Goal: Task Accomplishment & Management: Manage account settings

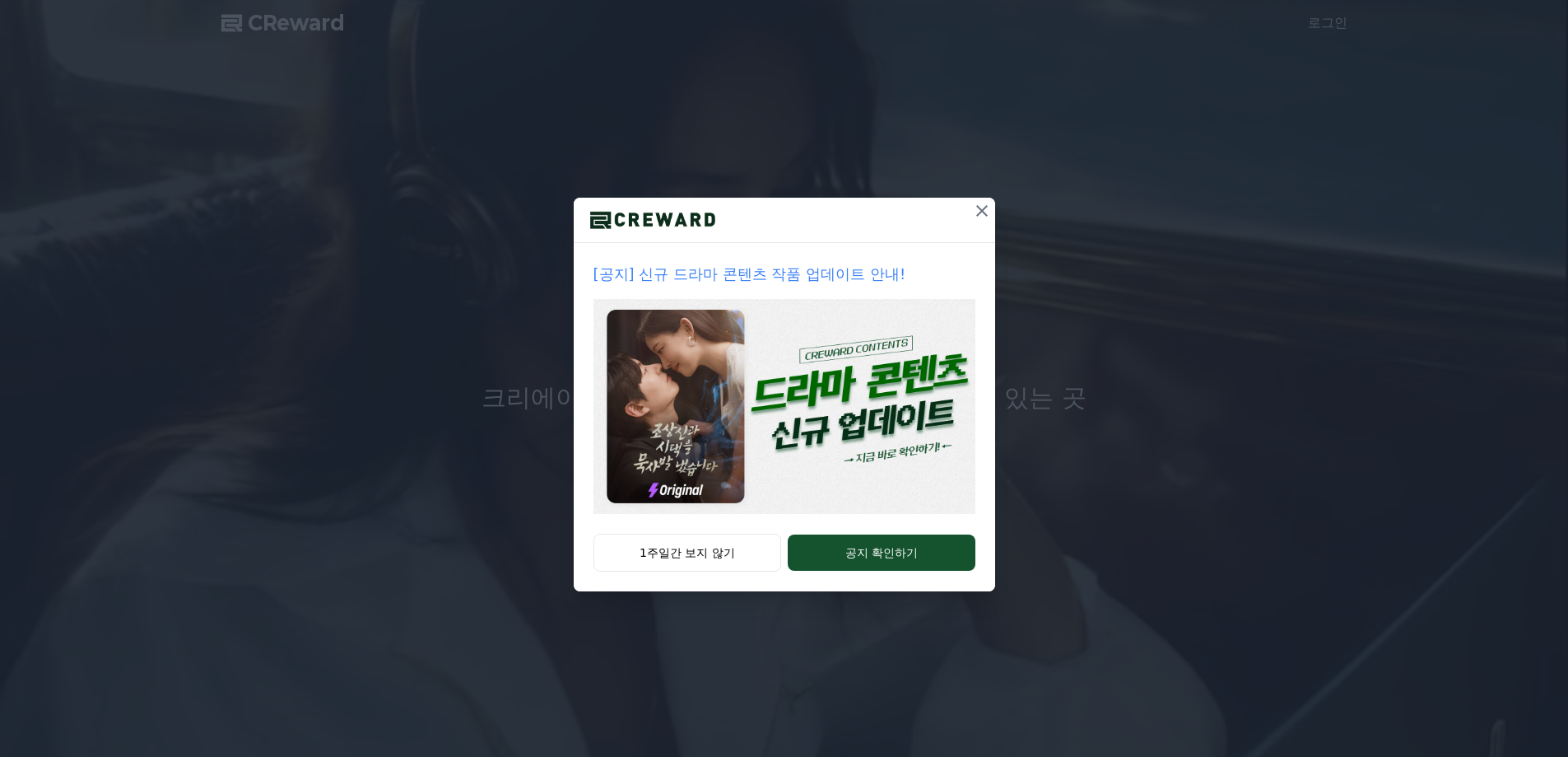
click at [840, 453] on img at bounding box center [784, 406] width 382 height 215
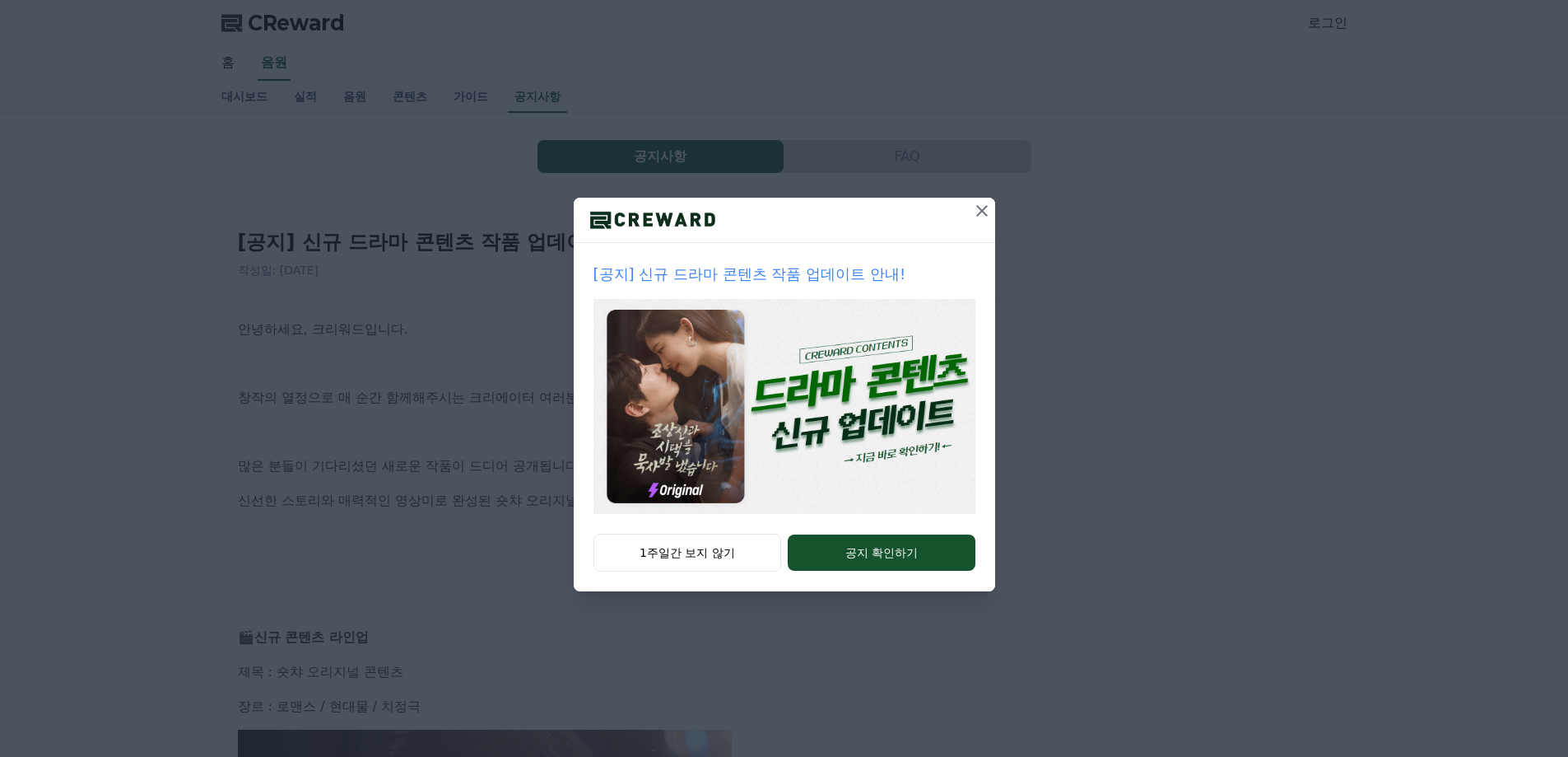
click at [979, 207] on icon at bounding box center [982, 211] width 20 height 20
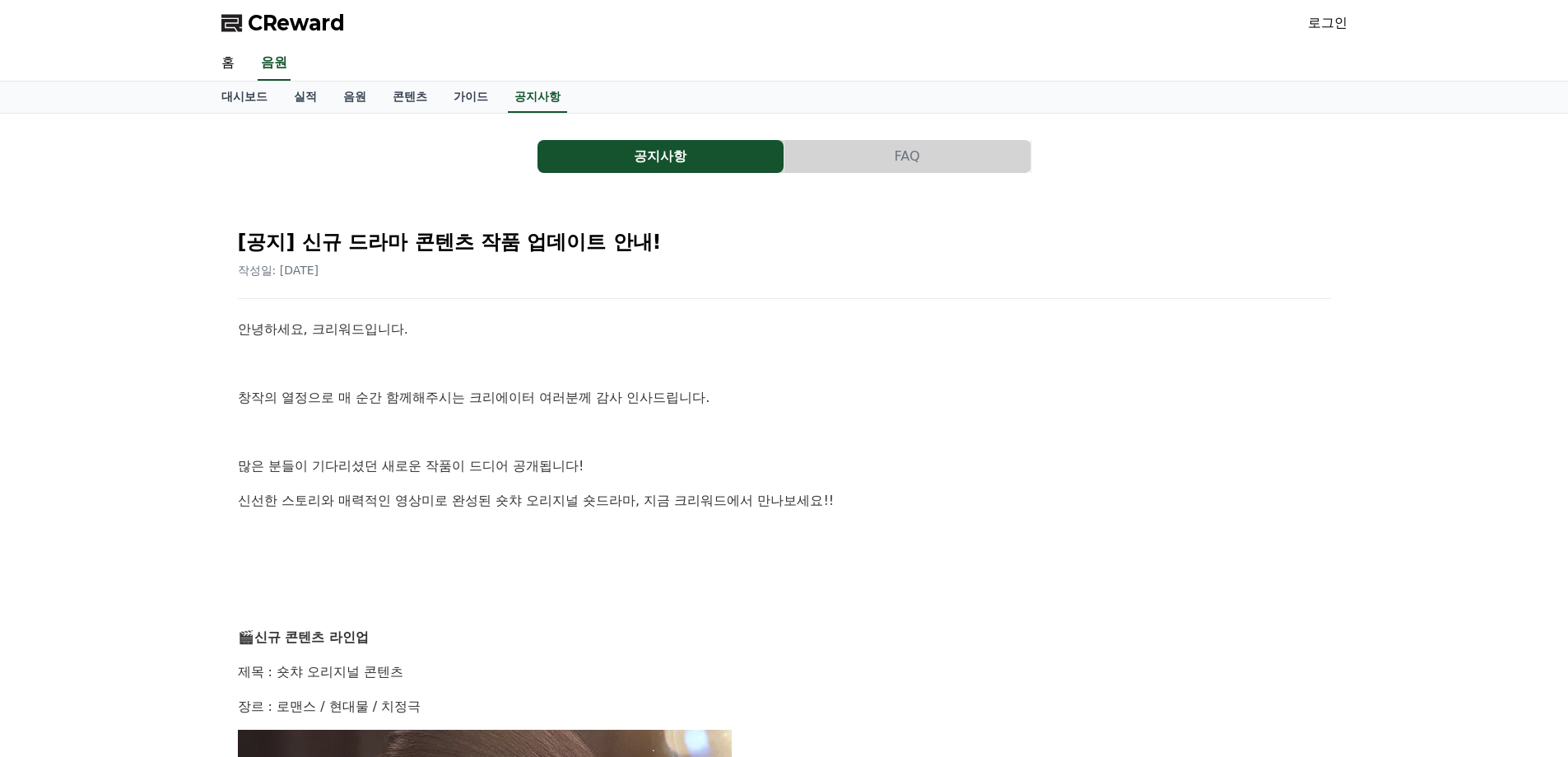
click at [1332, 16] on link "로그인" at bounding box center [1328, 23] width 39 height 20
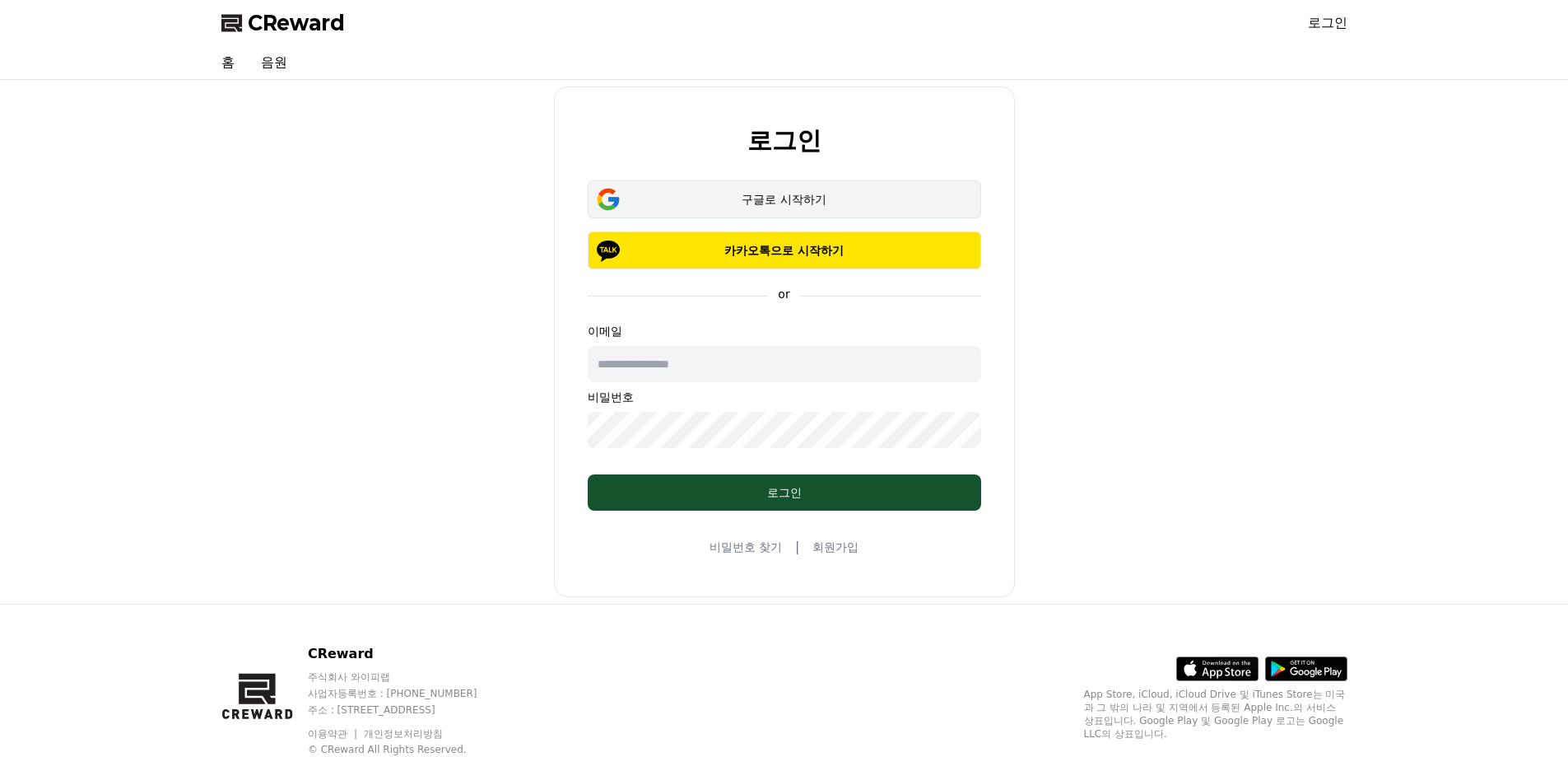
click at [789, 205] on div "구글로 시작하기" at bounding box center [784, 199] width 345 height 17
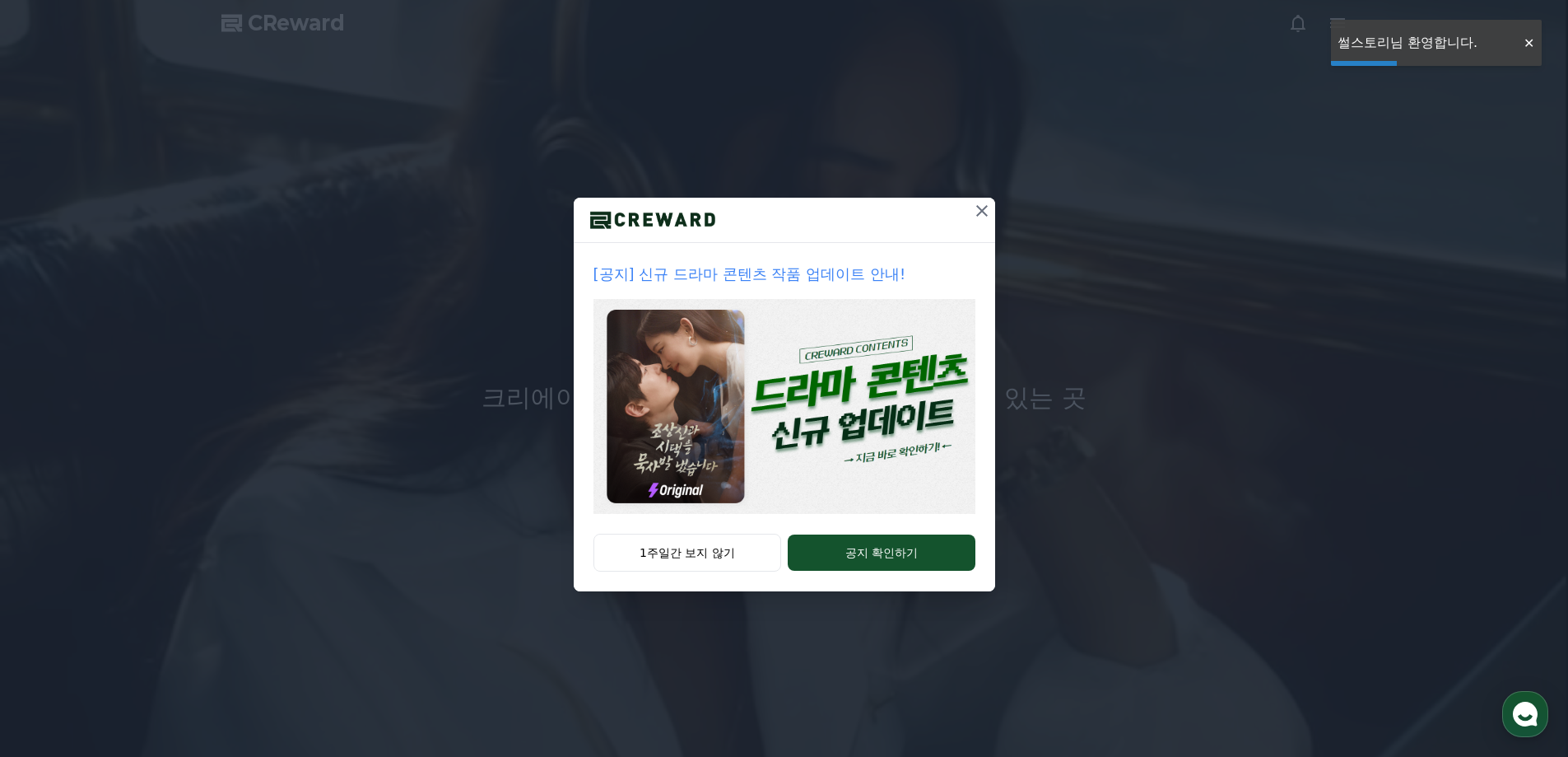
click at [982, 212] on icon at bounding box center [982, 211] width 20 height 20
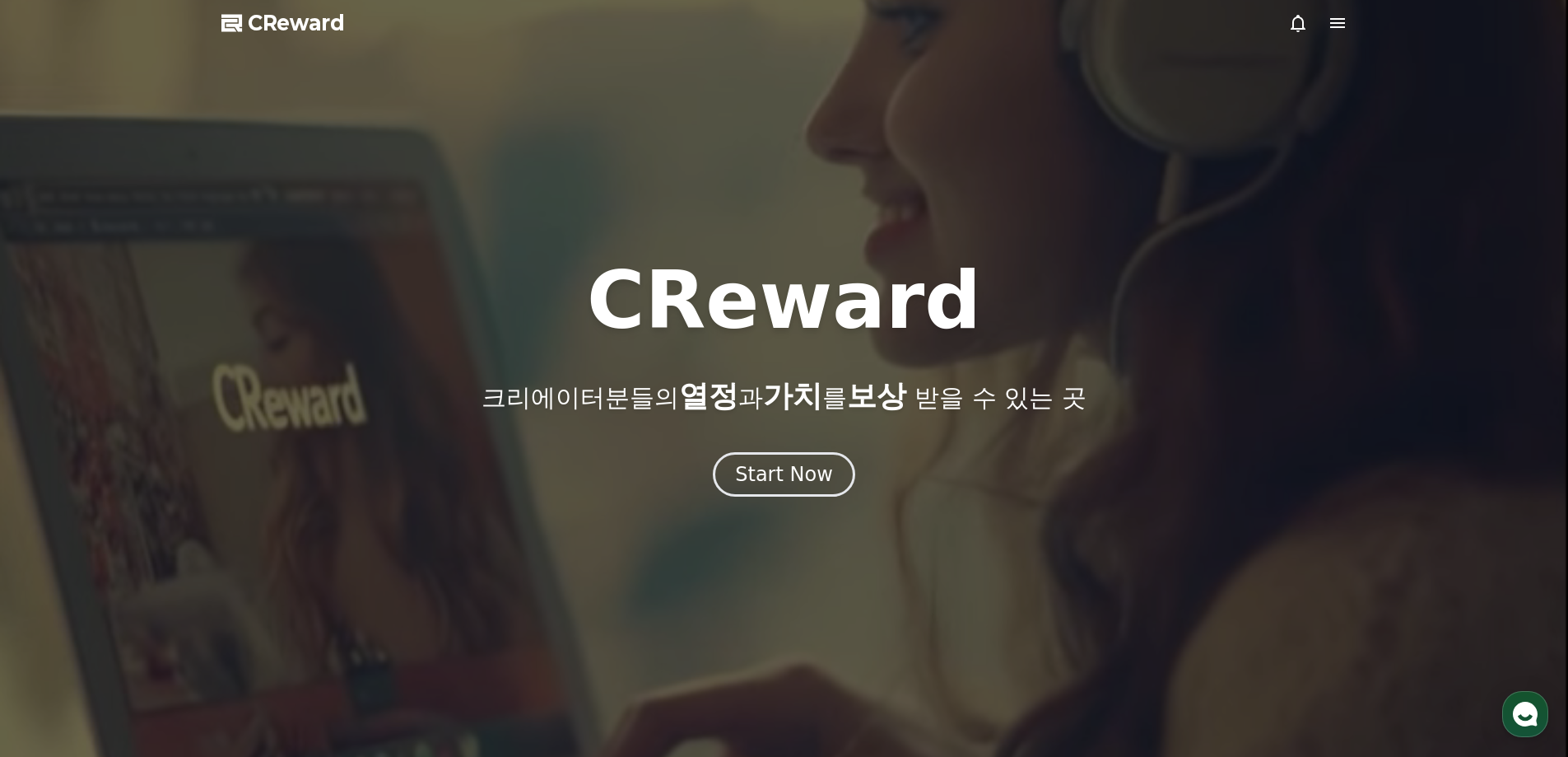
click at [1334, 26] on icon at bounding box center [1337, 23] width 20 height 20
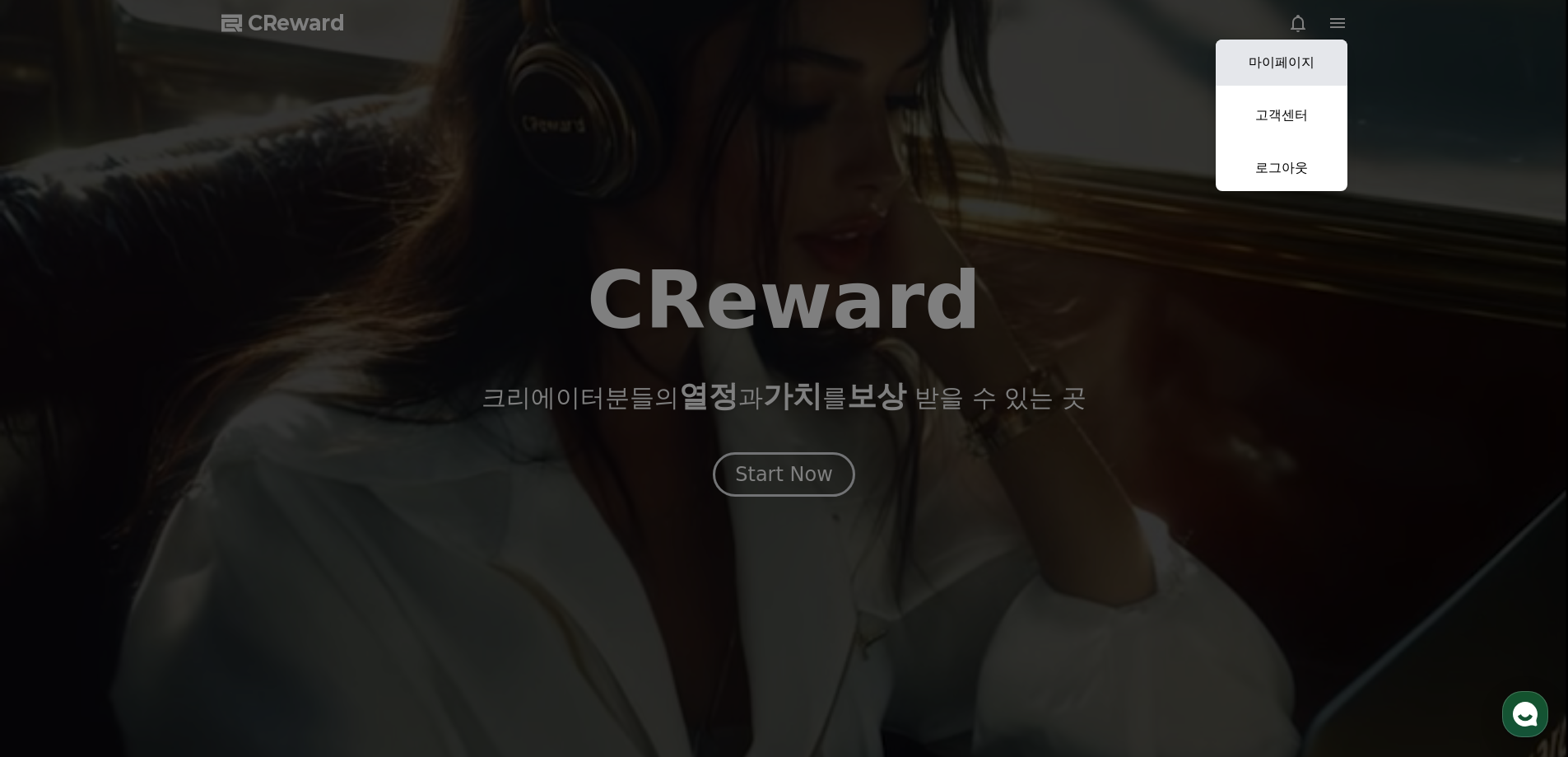
click at [1302, 64] on link "마이페이지" at bounding box center [1281, 62] width 131 height 46
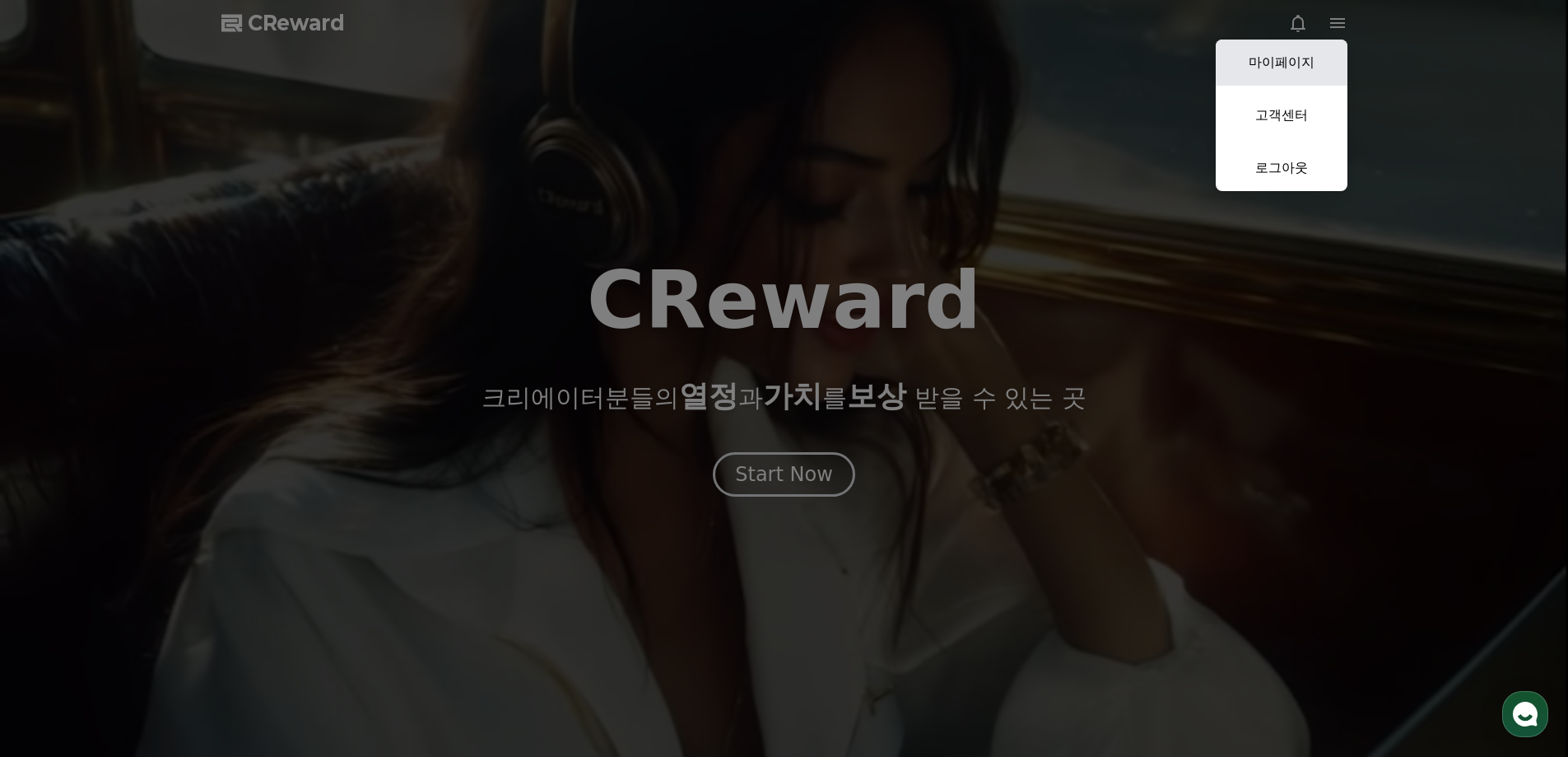
select select "**********"
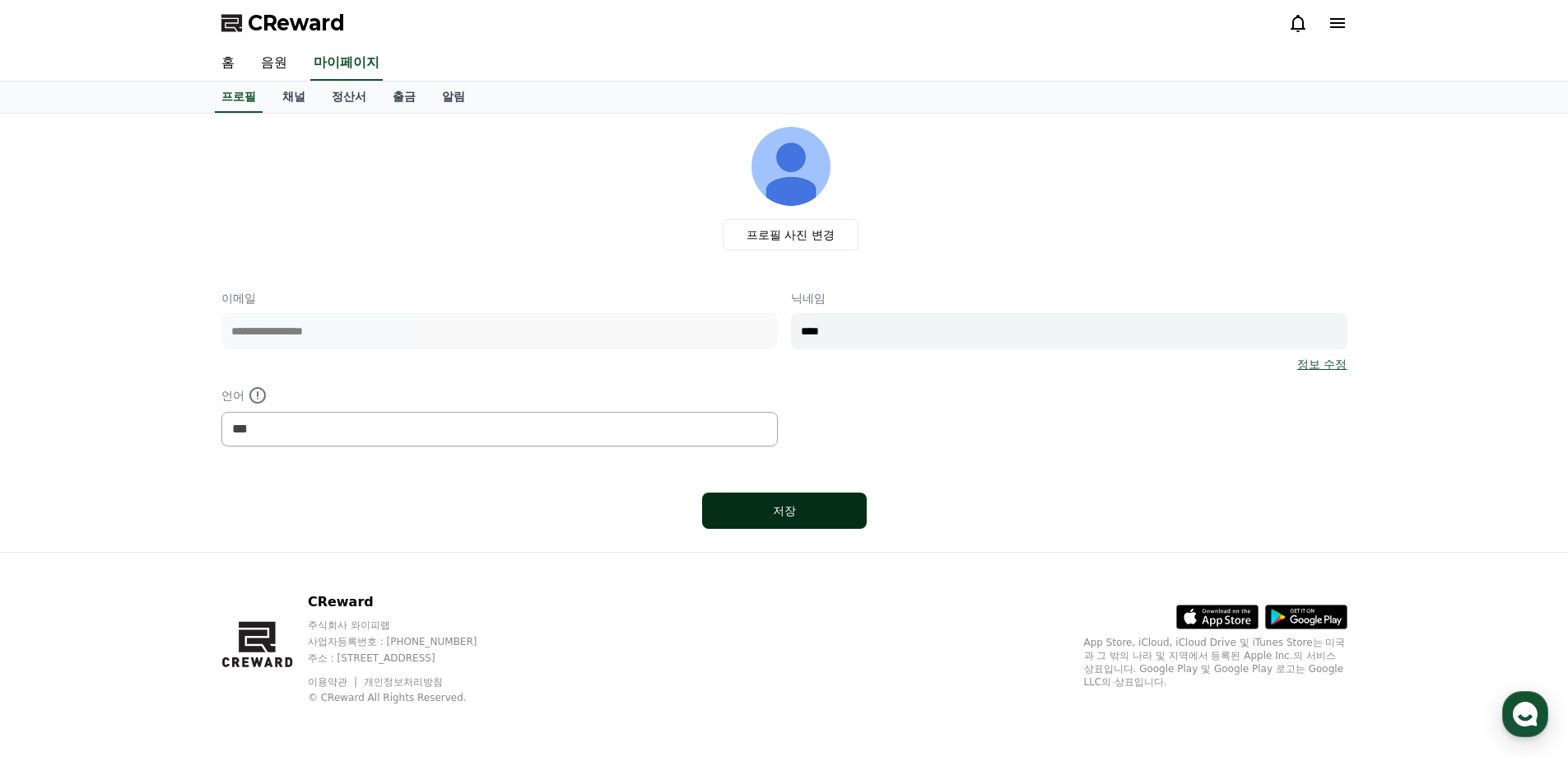
click at [808, 513] on div "저장" at bounding box center [784, 511] width 99 height 17
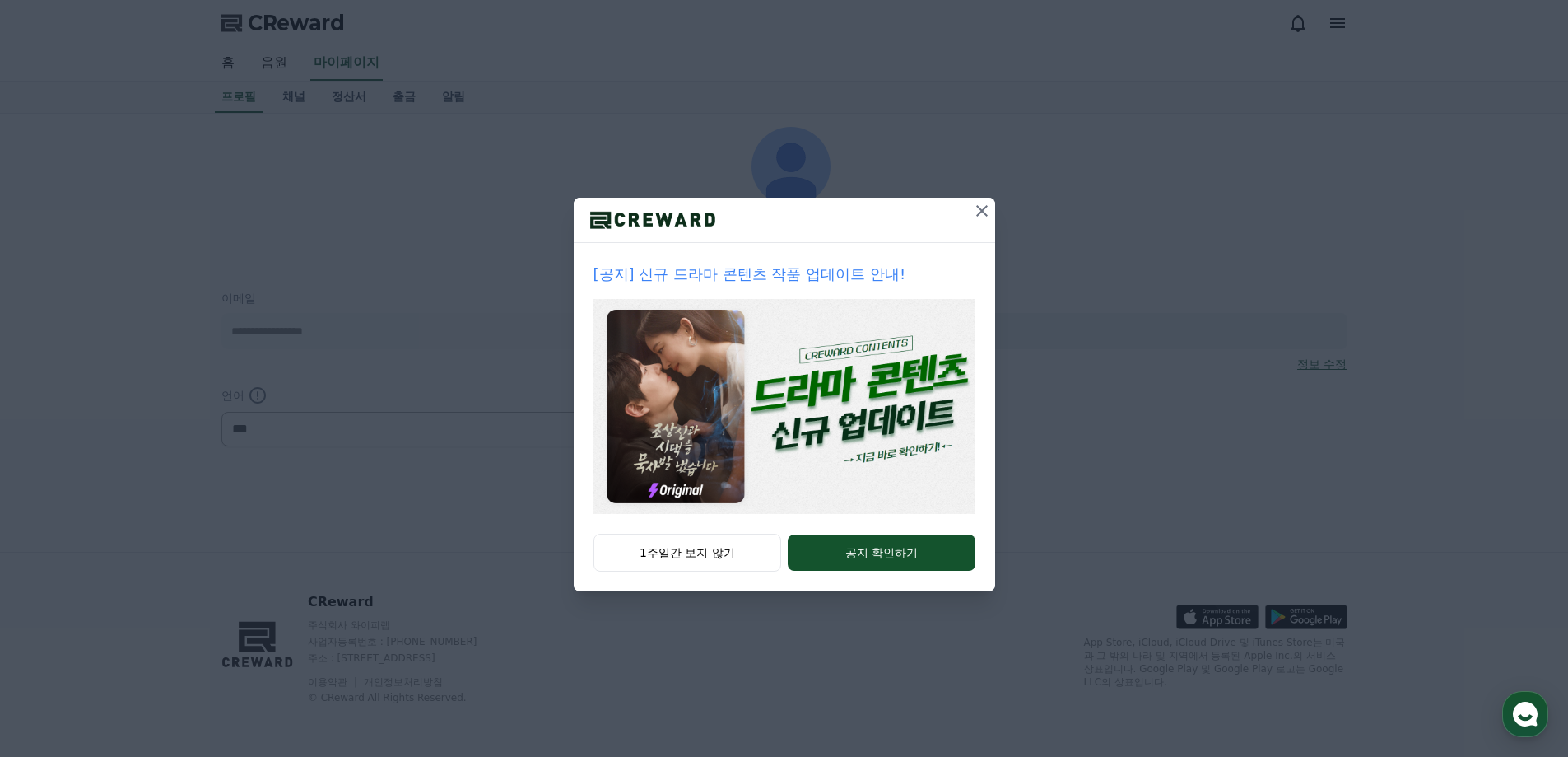
select select "**********"
click at [977, 213] on icon at bounding box center [982, 211] width 20 height 20
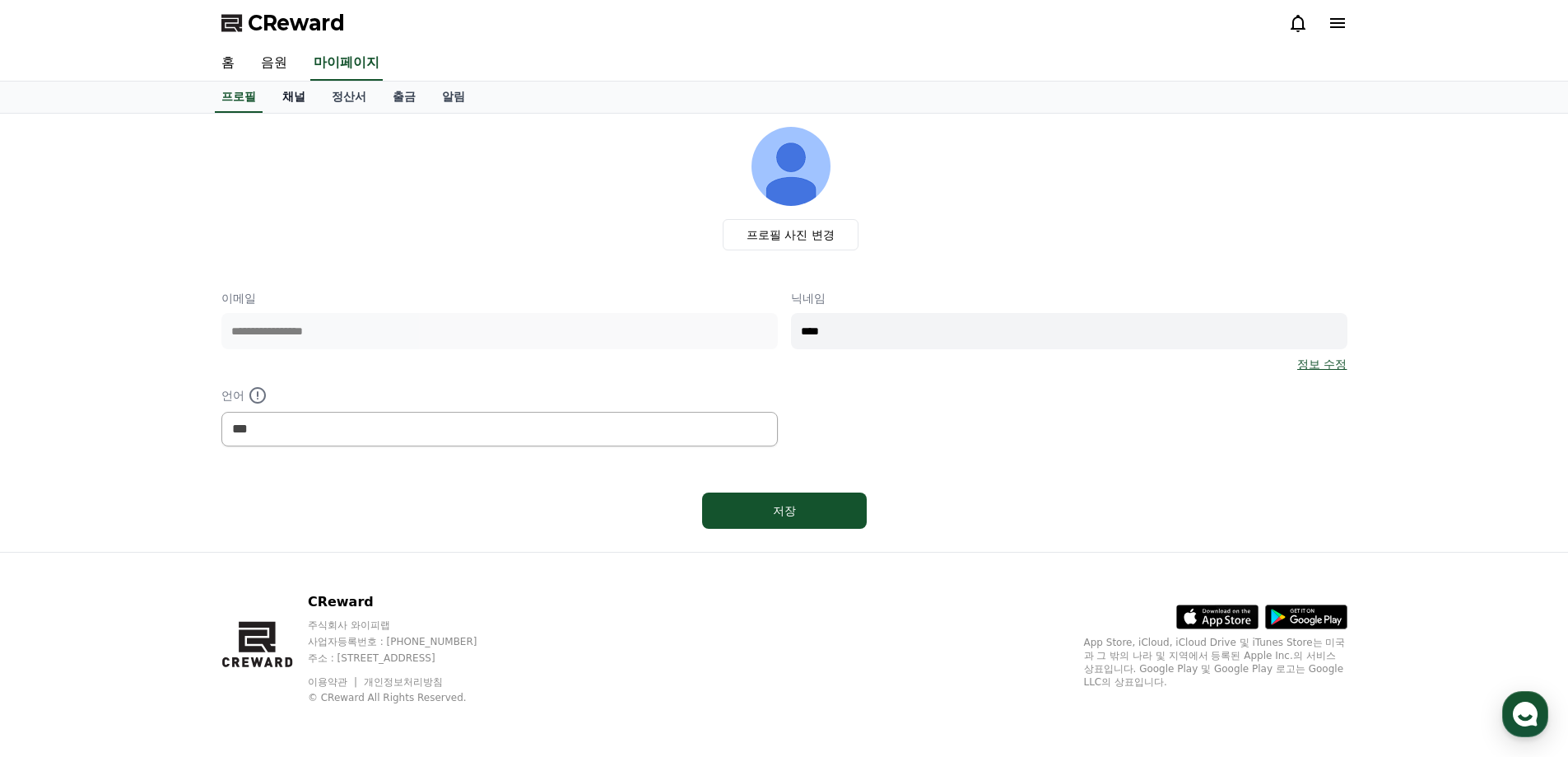
click at [292, 105] on link "채널" at bounding box center [293, 97] width 49 height 31
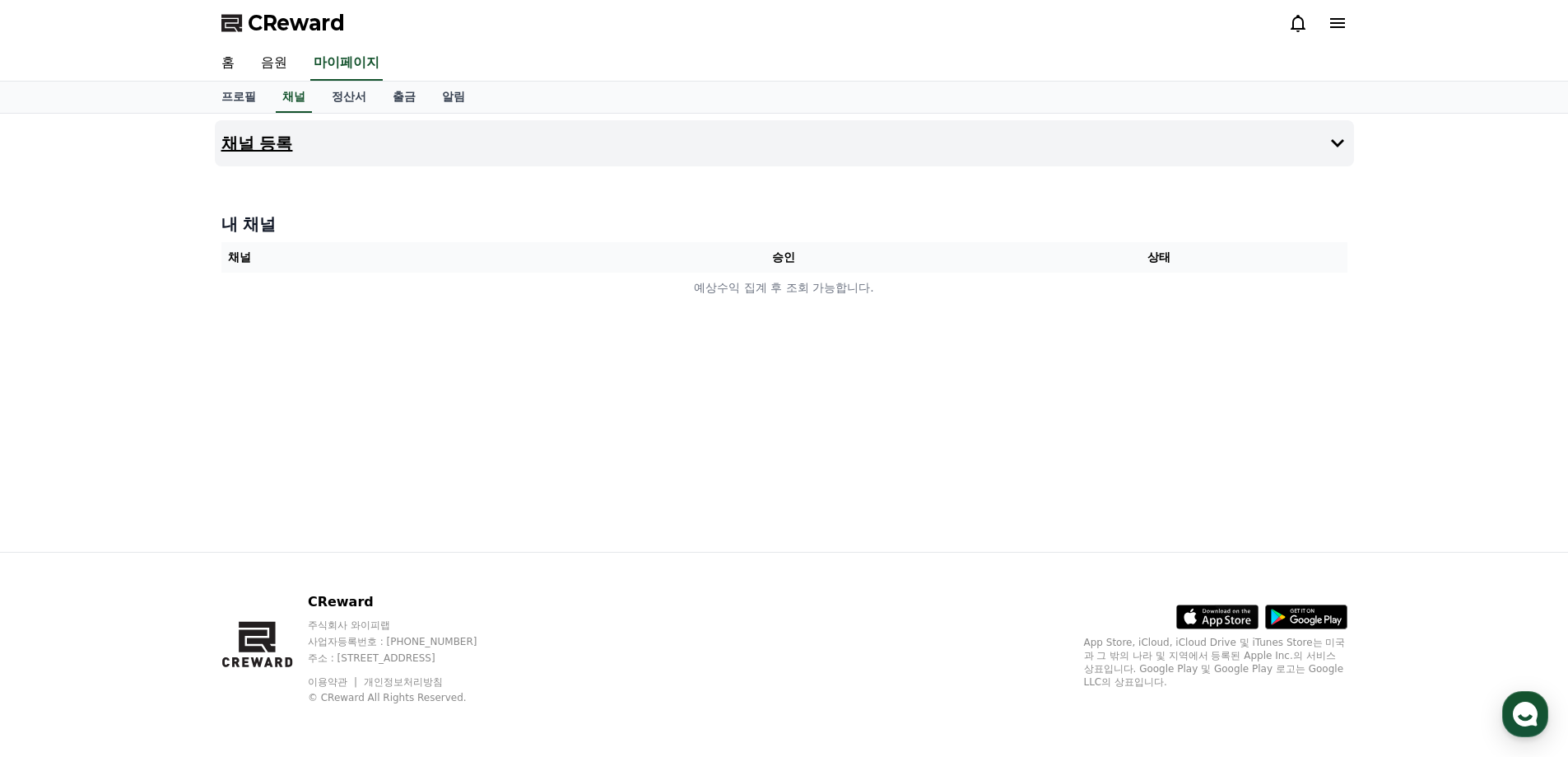
click at [284, 140] on h4 "채널 등록" at bounding box center [257, 143] width 72 height 18
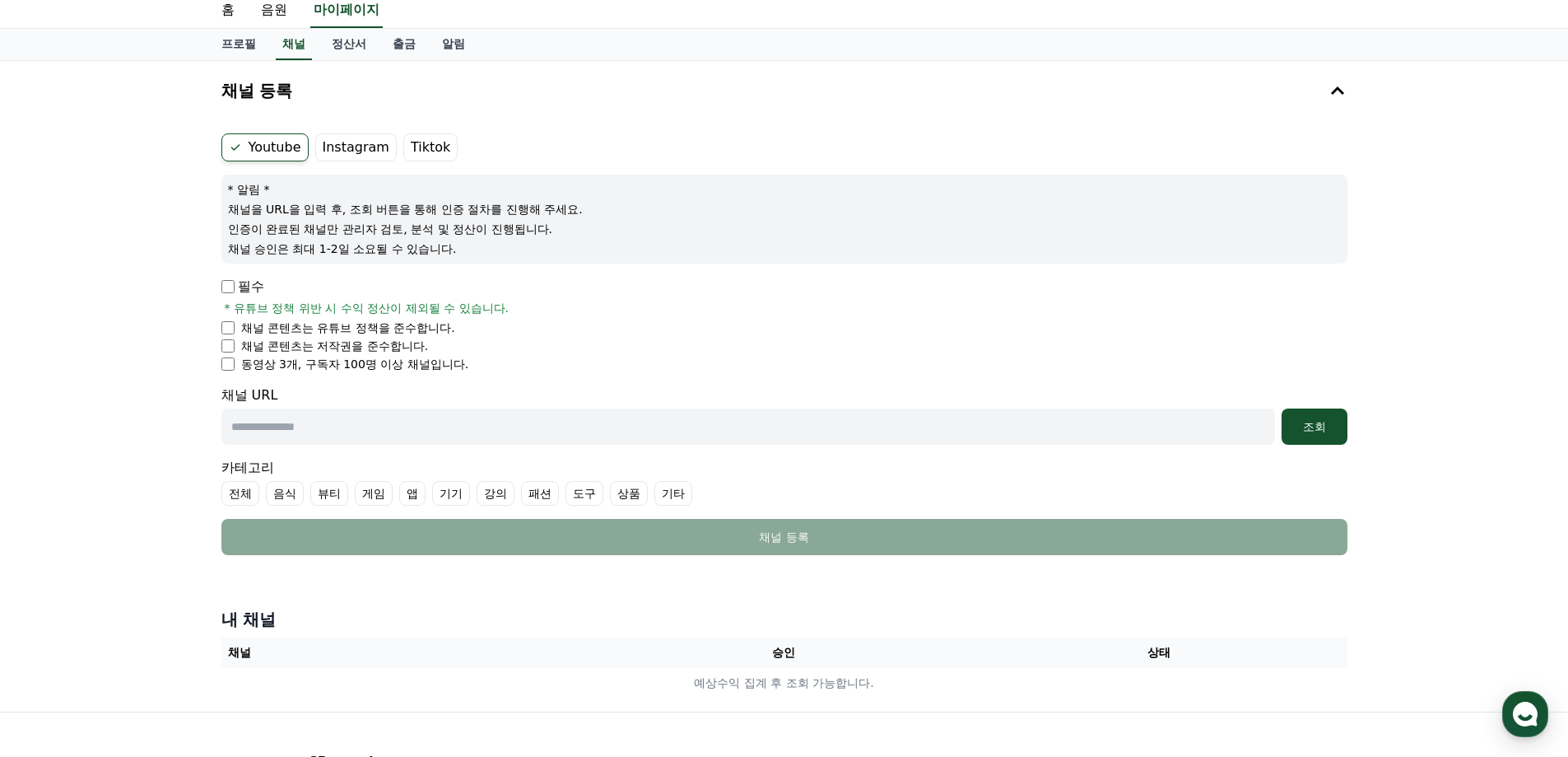
scroll to position [82, 0]
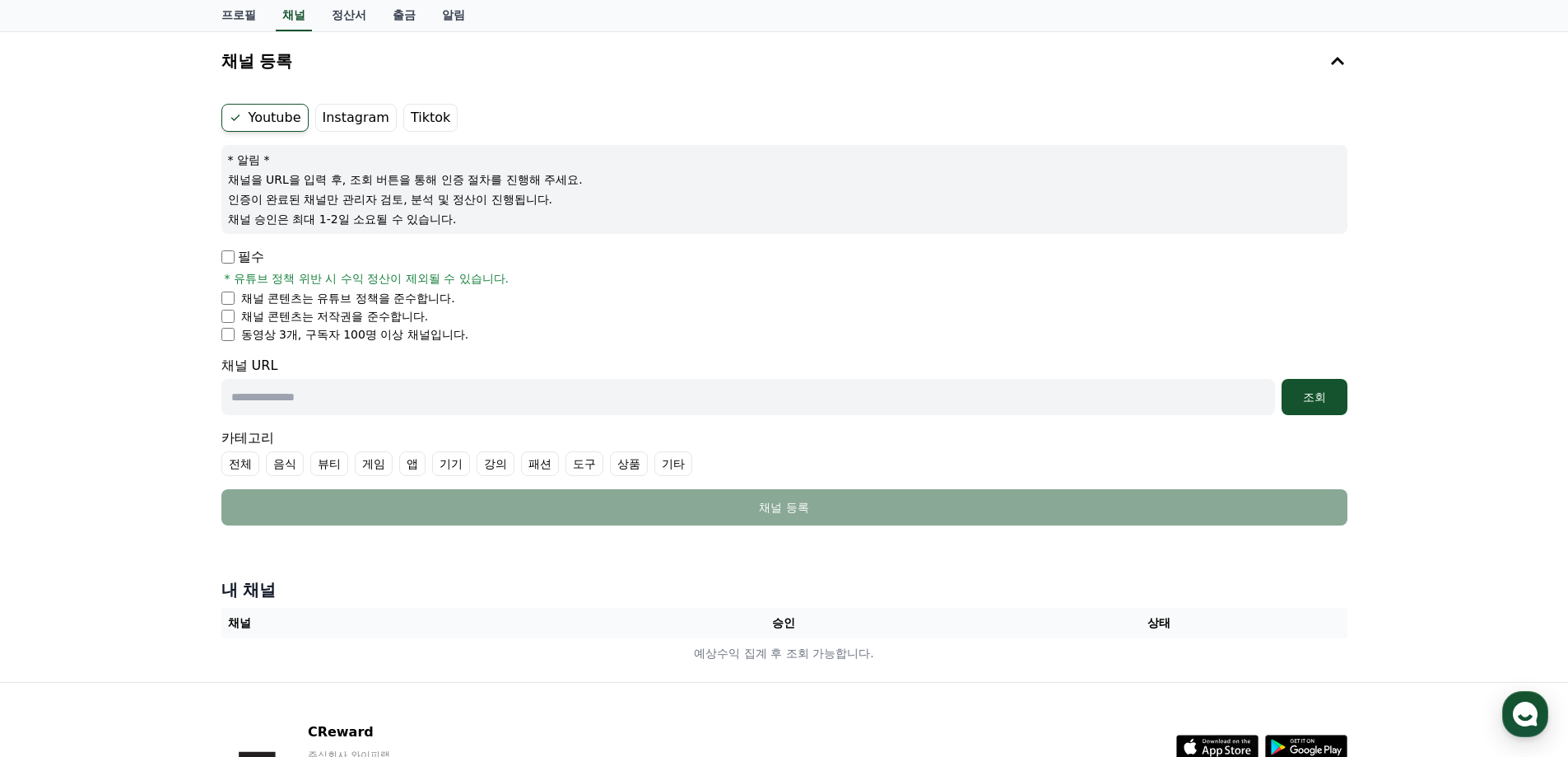
click at [337, 98] on div "Youtube Instagram Tiktok * 알림 * 채널을 URL을 입력 후, 조회 버튼을 통해 인증 절차를 진행해 주세요. 인증이 완료…" at bounding box center [784, 314] width 1139 height 435
click at [340, 120] on label "Instagram" at bounding box center [355, 118] width 81 height 28
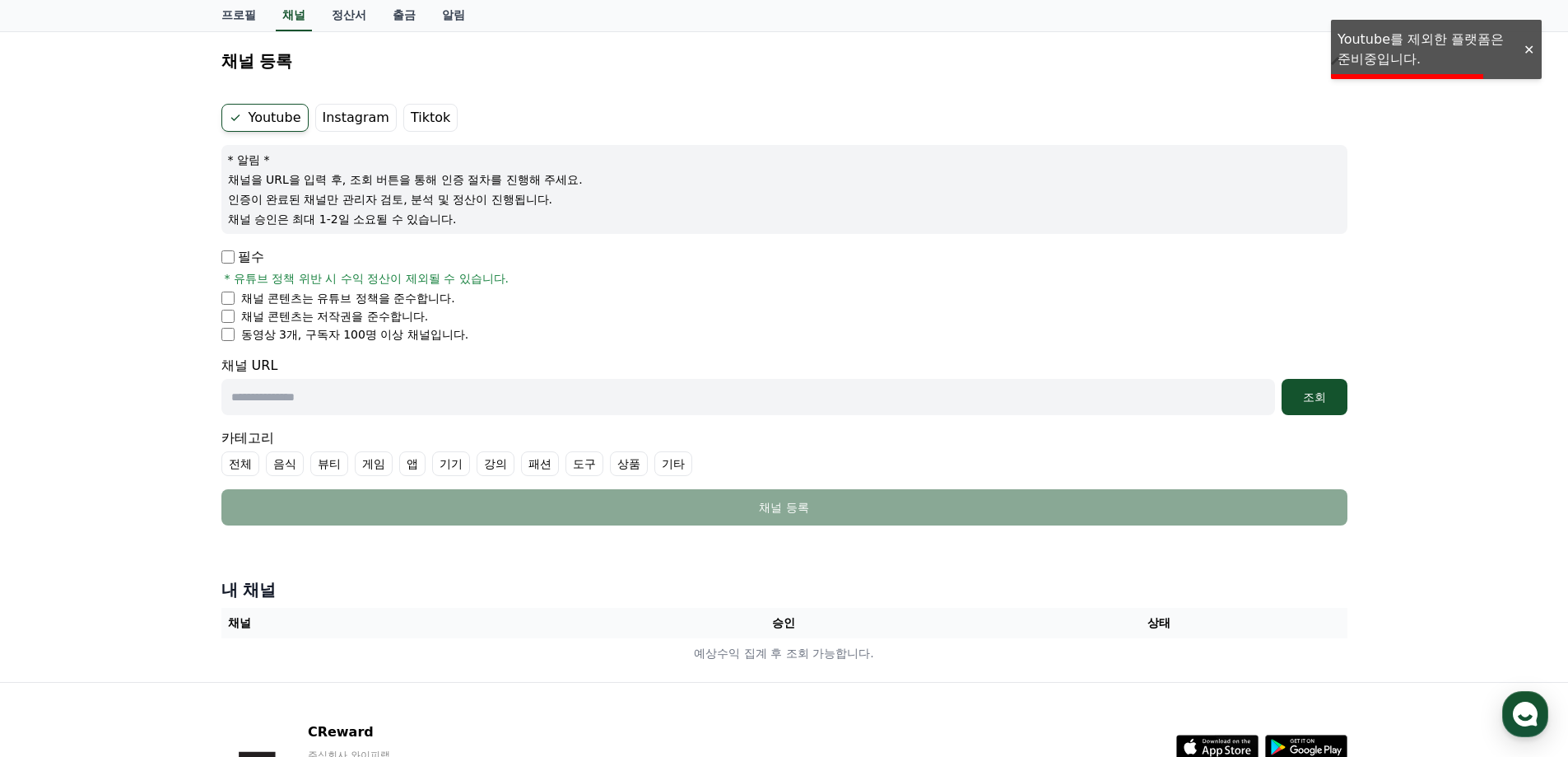
click at [410, 110] on label "Tiktok" at bounding box center [430, 118] width 54 height 28
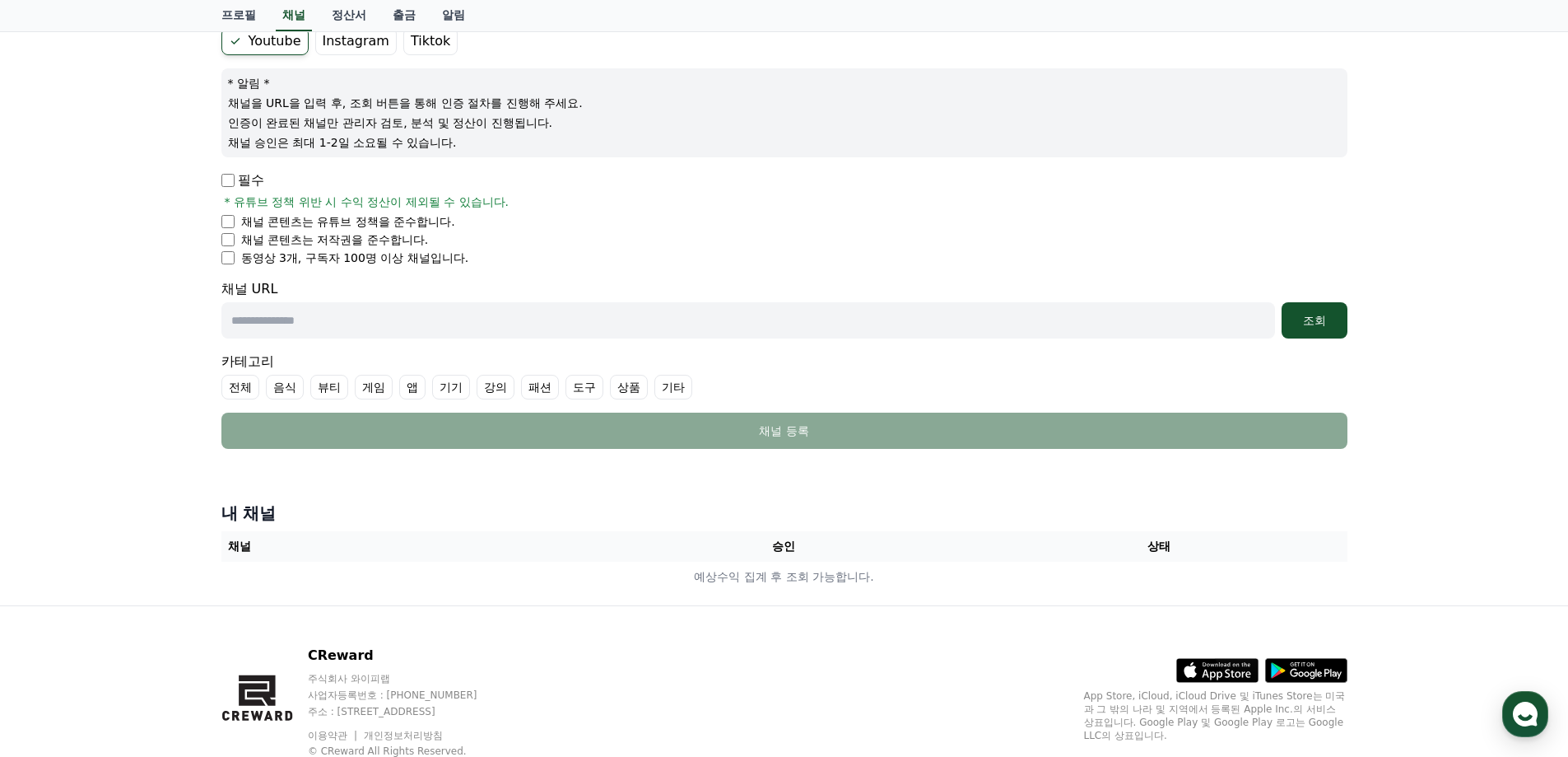
scroll to position [0, 0]
